Goal: Transaction & Acquisition: Purchase product/service

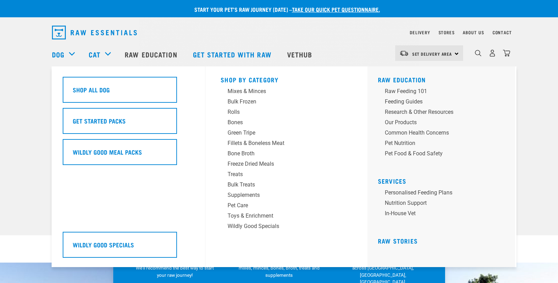
click at [65, 53] on div "Dog" at bounding box center [67, 55] width 30 height 28
click at [234, 94] on div "Mixes & Minces" at bounding box center [282, 91] width 108 height 8
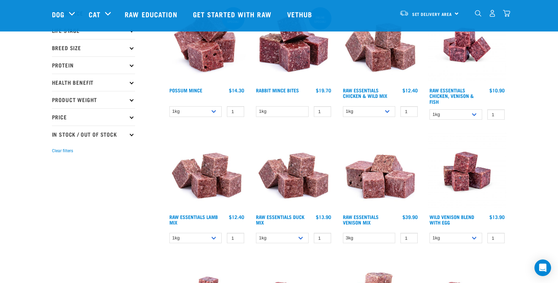
scroll to position [125, 0]
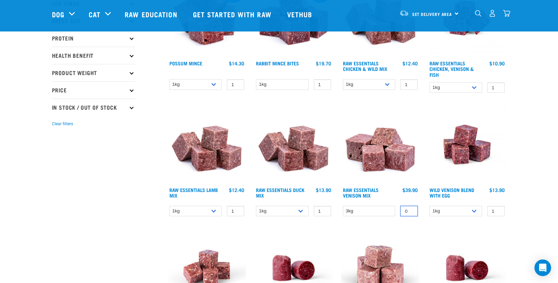
click at [411, 213] on input "0" at bounding box center [409, 211] width 17 height 11
click at [411, 213] on input "-1" at bounding box center [409, 211] width 17 height 11
click at [410, 210] on input "0" at bounding box center [409, 211] width 17 height 11
click at [410, 210] on input "1" at bounding box center [409, 211] width 17 height 11
click at [410, 210] on input "2" at bounding box center [409, 211] width 17 height 11
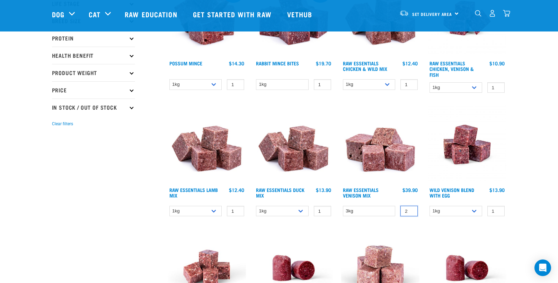
type input "3"
click at [410, 210] on input "3" at bounding box center [409, 211] width 17 height 11
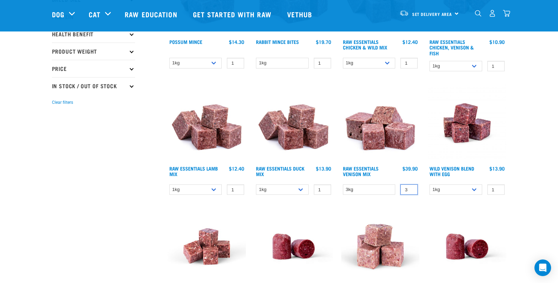
scroll to position [146, 0]
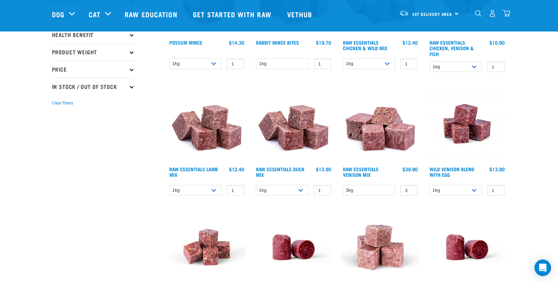
click at [374, 137] on img at bounding box center [380, 124] width 79 height 79
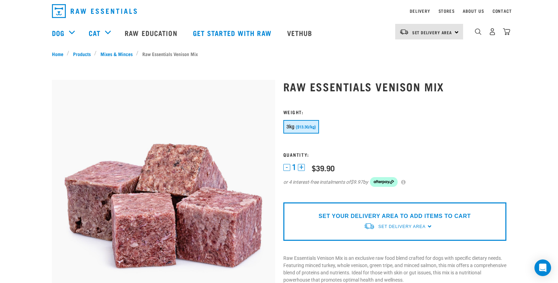
scroll to position [21, 0]
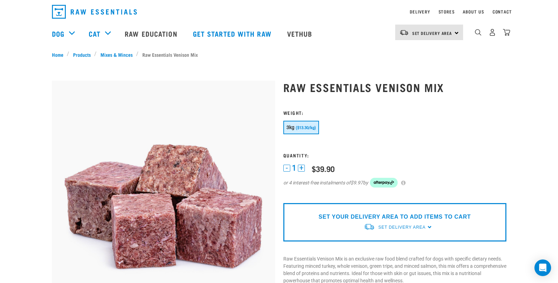
click at [304, 166] on button "+" at bounding box center [301, 168] width 7 height 7
click at [304, 165] on button "+" at bounding box center [301, 168] width 7 height 7
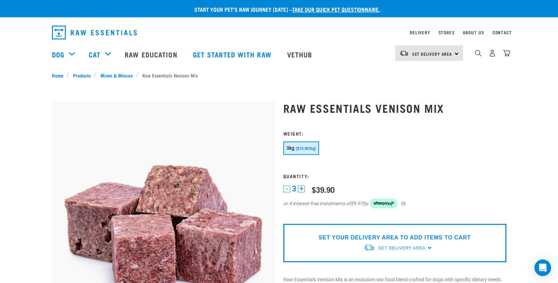
scroll to position [0, 0]
click at [494, 54] on img "dropdown navigation" at bounding box center [492, 53] width 7 height 7
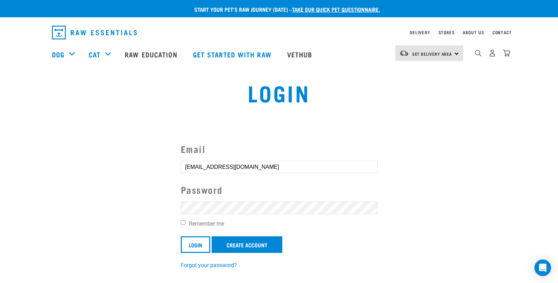
click at [196, 244] on input "Login" at bounding box center [195, 245] width 29 height 17
click at [197, 245] on input "Login" at bounding box center [195, 245] width 29 height 17
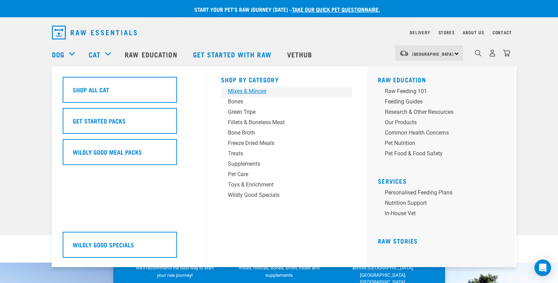
click at [238, 92] on div "Mixes & Minces" at bounding box center [282, 91] width 108 height 8
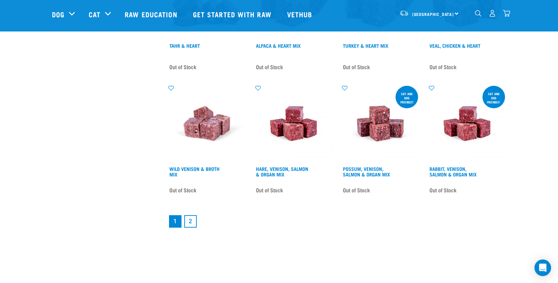
scroll to position [963, 0]
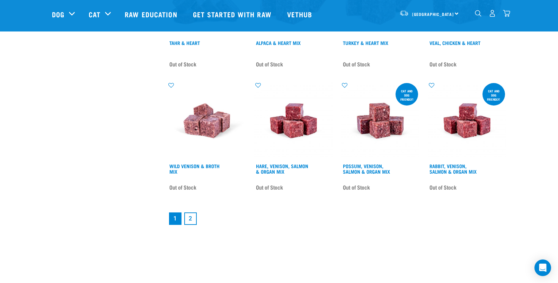
click at [191, 221] on link "2" at bounding box center [190, 219] width 12 height 12
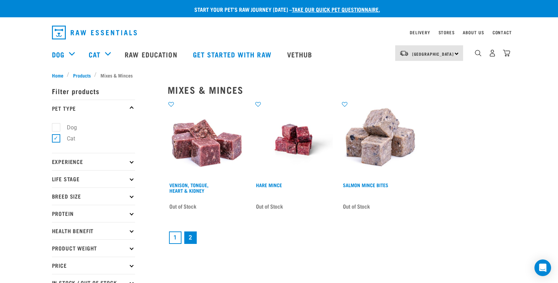
click at [175, 237] on link "1" at bounding box center [175, 238] width 12 height 12
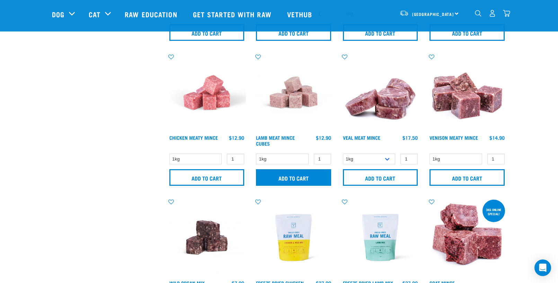
scroll to position [573, 0]
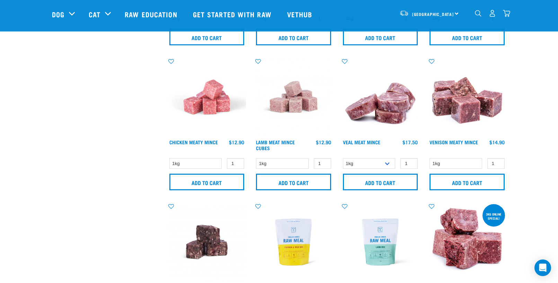
click at [458, 99] on img at bounding box center [467, 97] width 79 height 79
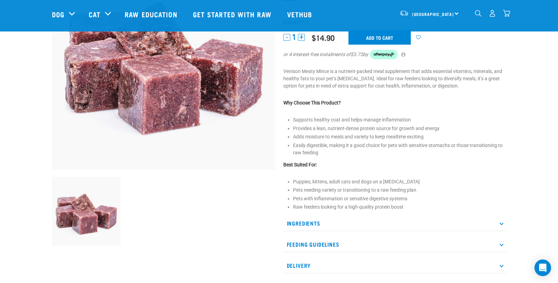
scroll to position [107, 0]
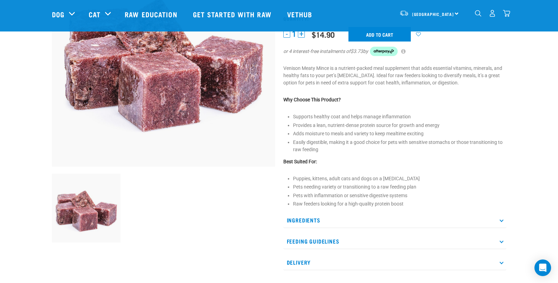
click at [315, 218] on p "Ingredients" at bounding box center [394, 221] width 223 height 16
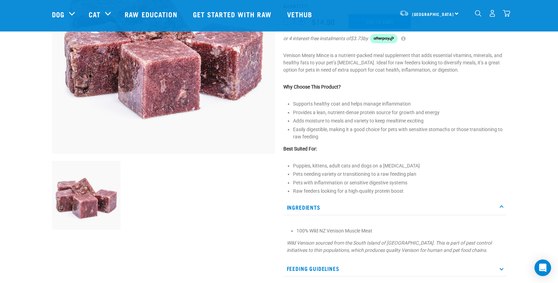
scroll to position [115, 0]
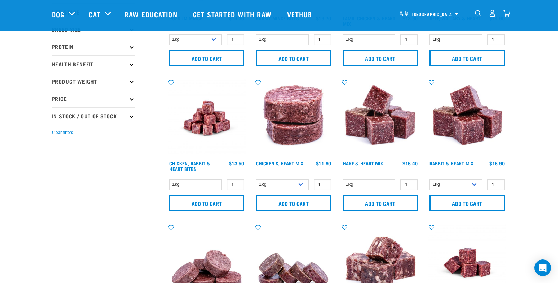
scroll to position [114, 0]
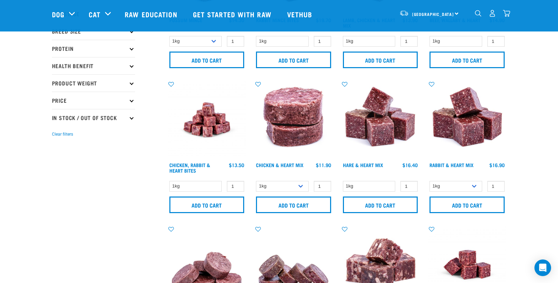
click at [112, 116] on p "In Stock / Out Of Stock" at bounding box center [93, 117] width 83 height 17
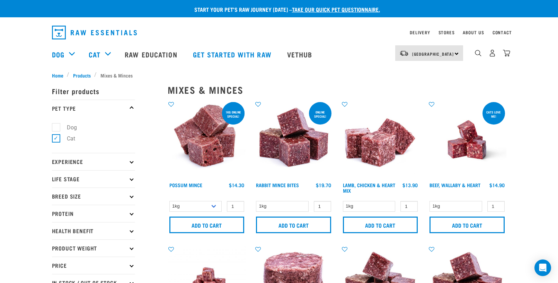
scroll to position [2, 0]
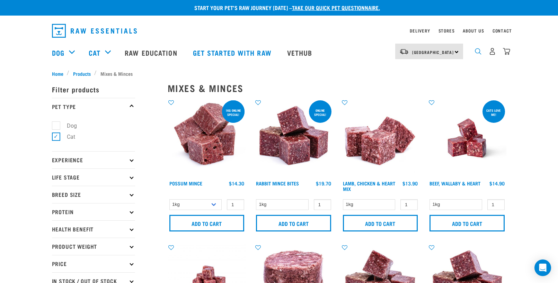
click at [479, 53] on img "dropdown navigation" at bounding box center [478, 51] width 7 height 7
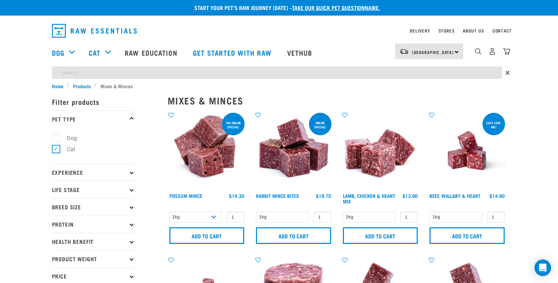
click at [70, 75] on input "search" at bounding box center [277, 73] width 450 height 12
type input "venison"
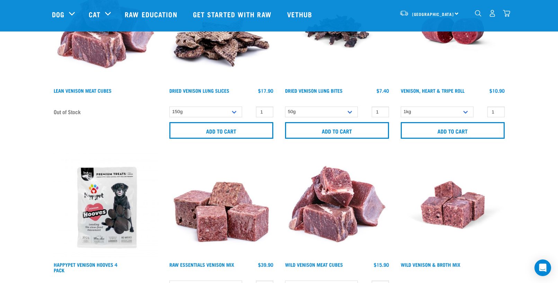
scroll to position [886, 0]
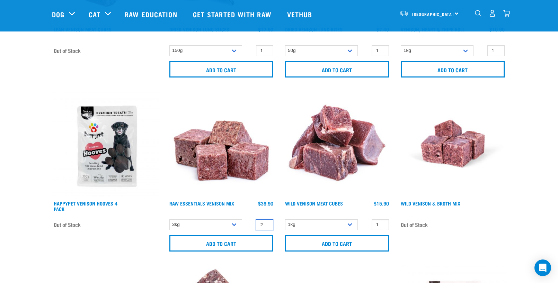
click at [266, 222] on input "2" at bounding box center [264, 225] width 17 height 11
type input "3"
click at [266, 222] on input "3" at bounding box center [264, 225] width 17 height 11
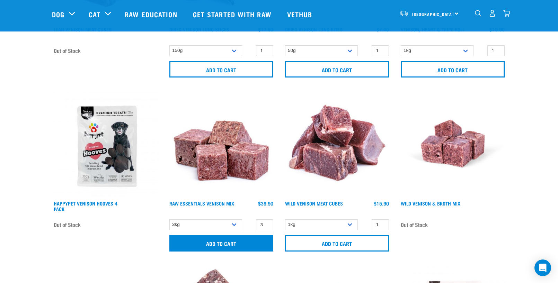
click at [218, 244] on input "Add to cart" at bounding box center [221, 243] width 104 height 17
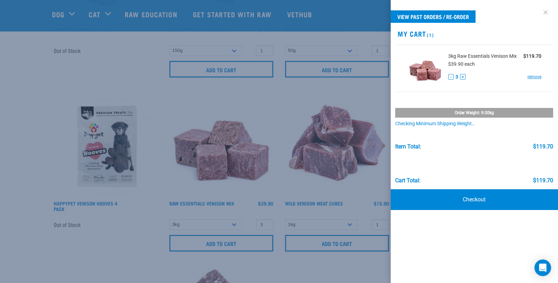
click at [545, 11] on link at bounding box center [545, 12] width 11 height 11
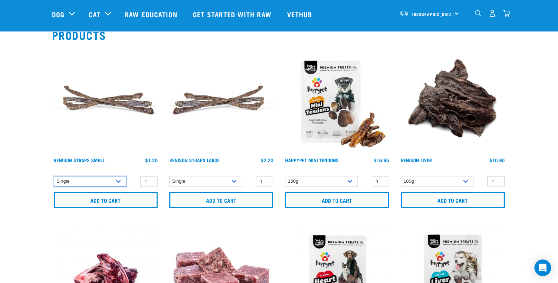
scroll to position [64, 0]
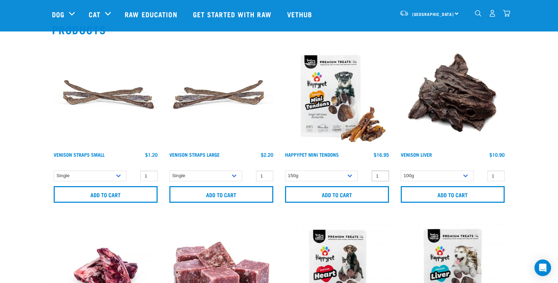
type input "2"
click at [382, 175] on input "2" at bounding box center [380, 176] width 17 height 11
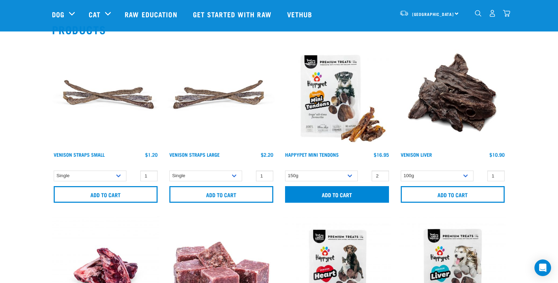
click at [353, 194] on input "Add to cart" at bounding box center [337, 194] width 104 height 17
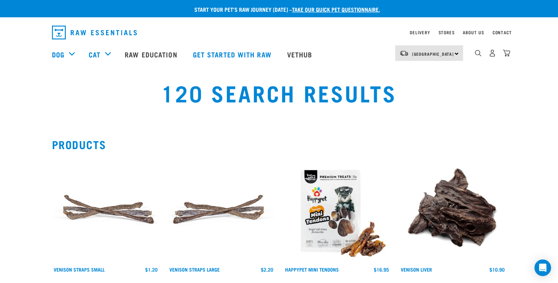
scroll to position [0, 0]
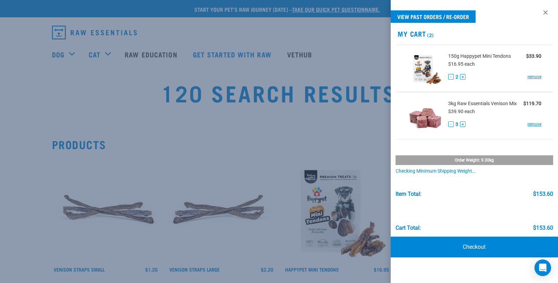
click at [244, 116] on div at bounding box center [279, 141] width 558 height 283
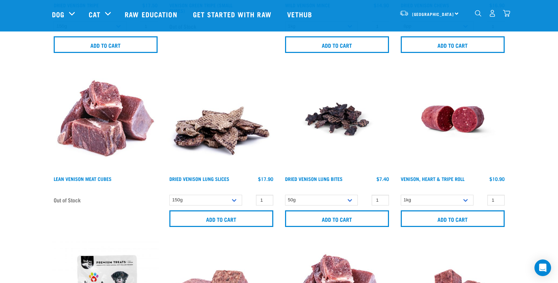
scroll to position [737, 0]
type input "2"
click at [380, 198] on input "2" at bounding box center [380, 200] width 17 height 11
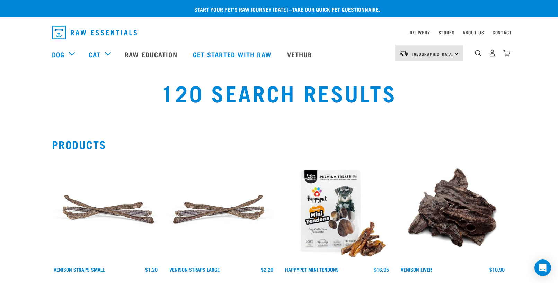
scroll to position [0, 0]
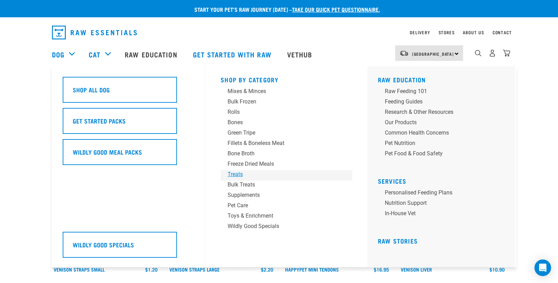
click at [242, 174] on div "Treats" at bounding box center [282, 174] width 108 height 8
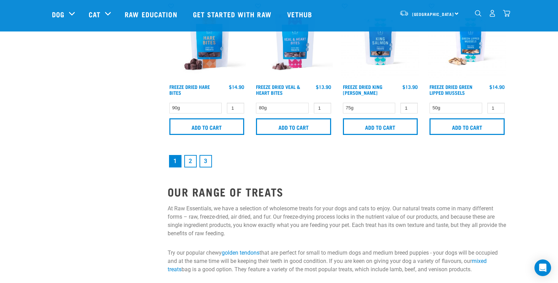
scroll to position [1071, 0]
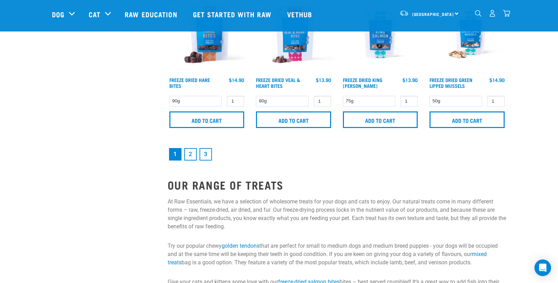
click at [188, 151] on link "2" at bounding box center [190, 154] width 12 height 12
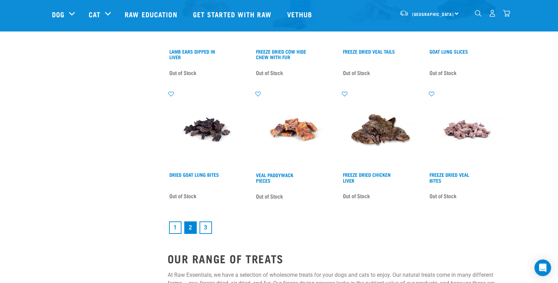
scroll to position [972, 0]
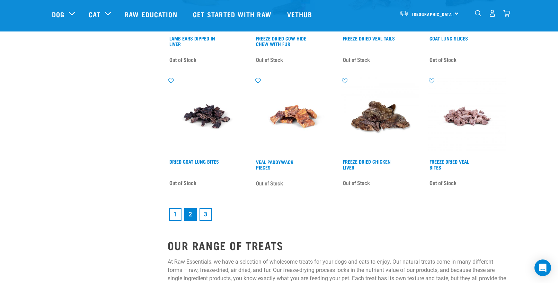
click at [206, 217] on link "3" at bounding box center [206, 215] width 12 height 12
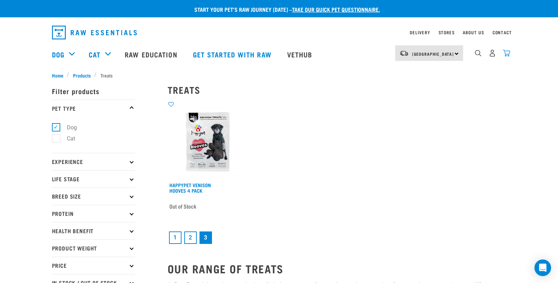
click at [507, 56] on img "dropdown navigation" at bounding box center [506, 53] width 7 height 7
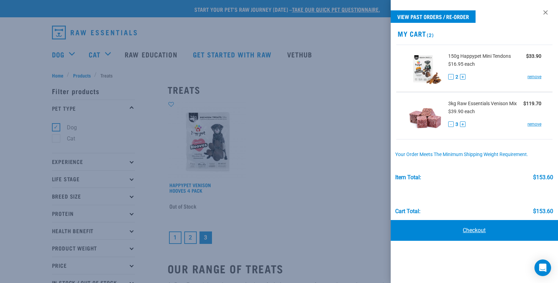
click at [467, 229] on link "Checkout" at bounding box center [474, 230] width 167 height 21
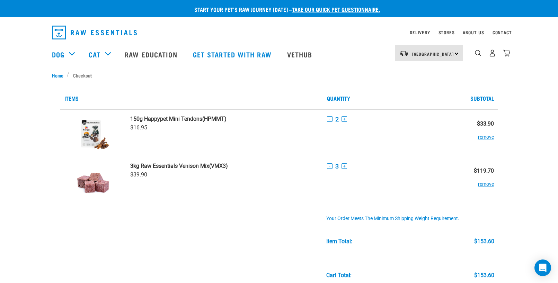
click at [342, 167] on button "+" at bounding box center [345, 167] width 6 height 6
click at [327, 121] on button "-" at bounding box center [330, 119] width 6 height 6
click at [327, 120] on button "-" at bounding box center [330, 119] width 6 height 6
click at [327, 119] on button "-" at bounding box center [330, 119] width 6 height 6
click at [478, 137] on button "remove" at bounding box center [486, 134] width 16 height 14
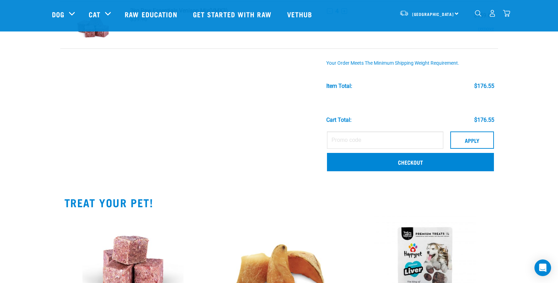
scroll to position [94, 0]
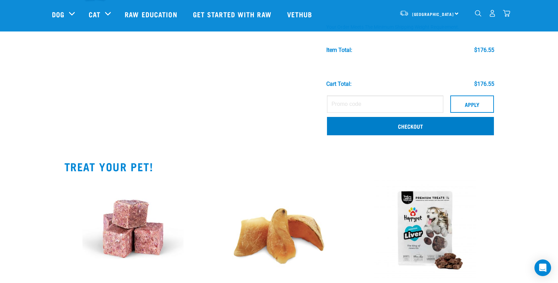
click at [347, 124] on link "Checkout" at bounding box center [410, 126] width 167 height 18
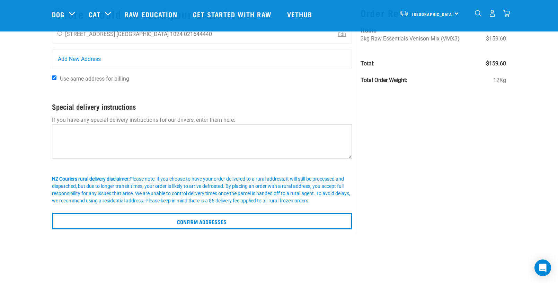
scroll to position [48, 0]
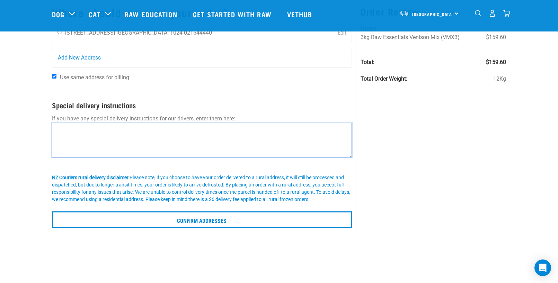
click at [150, 134] on textarea at bounding box center [202, 140] width 300 height 35
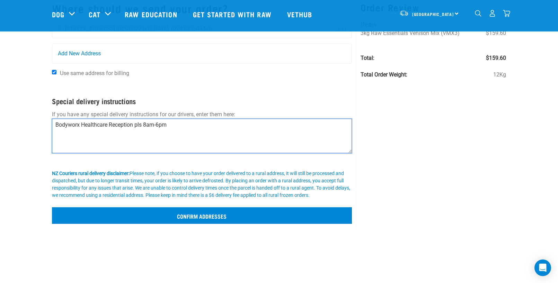
type textarea "Bodyworx Healthcare Reception pls 8am-6pm"
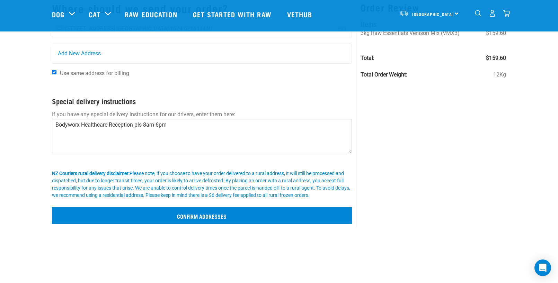
click at [205, 217] on input "Confirm addresses" at bounding box center [202, 216] width 300 height 17
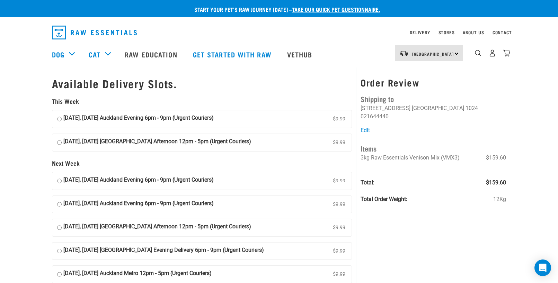
click at [58, 138] on input "[DATE], [DATE] [GEOGRAPHIC_DATA] Afternoon 12pm - 5pm (Urgent Couriers) $9.99" at bounding box center [59, 143] width 5 height 10
radio input "true"
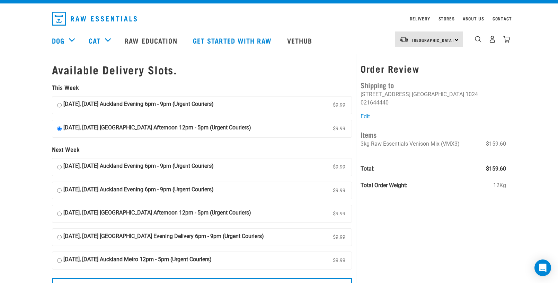
scroll to position [15, 0]
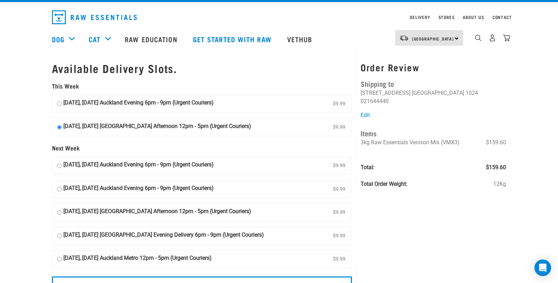
click at [59, 209] on input "15 October, Wednesday Auckland Afternoon 12pm - 5pm (Urgent Couriers) $9.99" at bounding box center [59, 213] width 5 height 10
radio input "true"
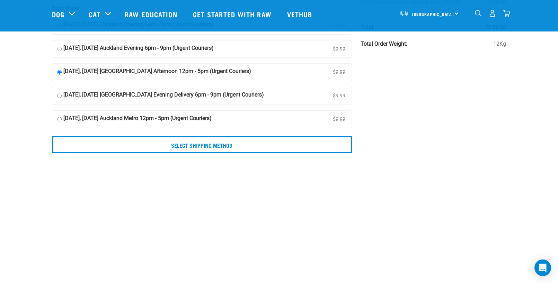
scroll to position [125, 0]
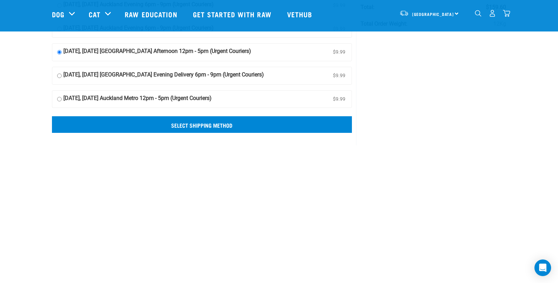
click at [204, 124] on input "Select Shipping Method" at bounding box center [202, 124] width 300 height 17
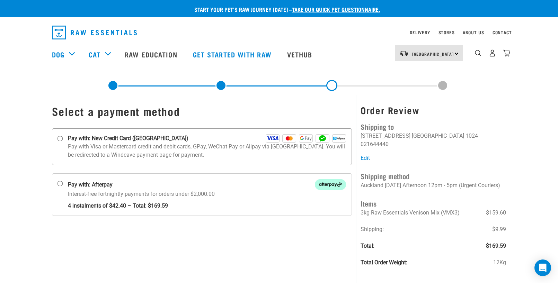
click at [61, 139] on input "Pay with: New Credit Card ([GEOGRAPHIC_DATA])" at bounding box center [60, 139] width 6 height 6
radio input "true"
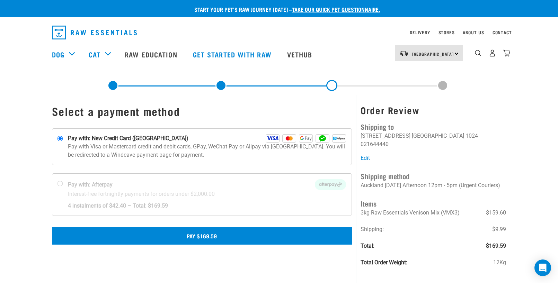
click at [194, 236] on button "Pay $169.59" at bounding box center [202, 235] width 300 height 17
